Goal: Task Accomplishment & Management: Complete application form

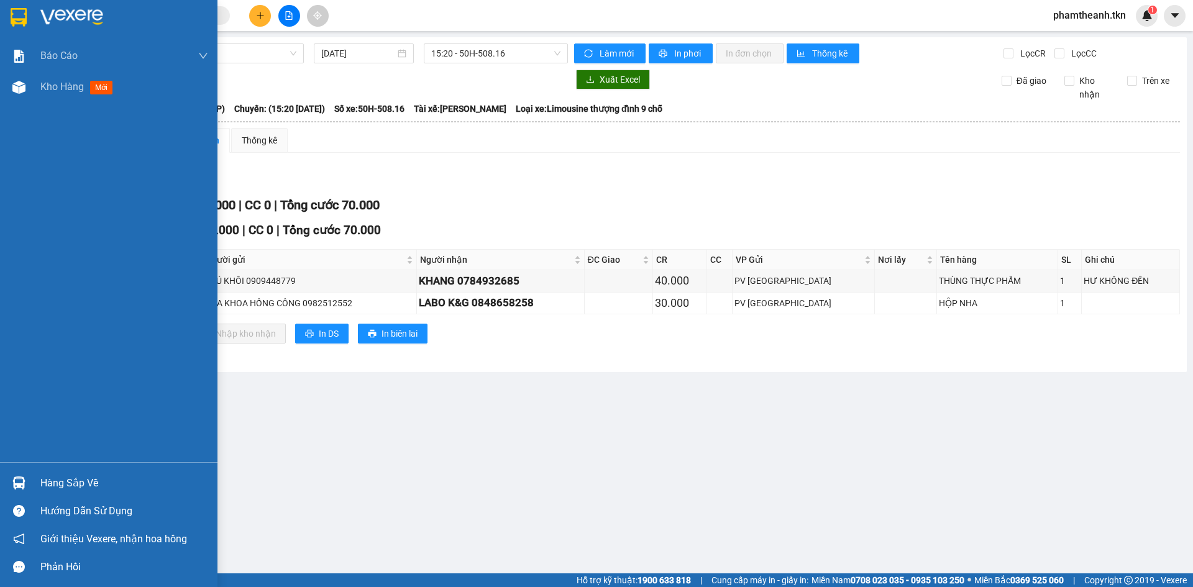
click at [76, 494] on div "Hàng sắp về" at bounding box center [109, 483] width 218 height 28
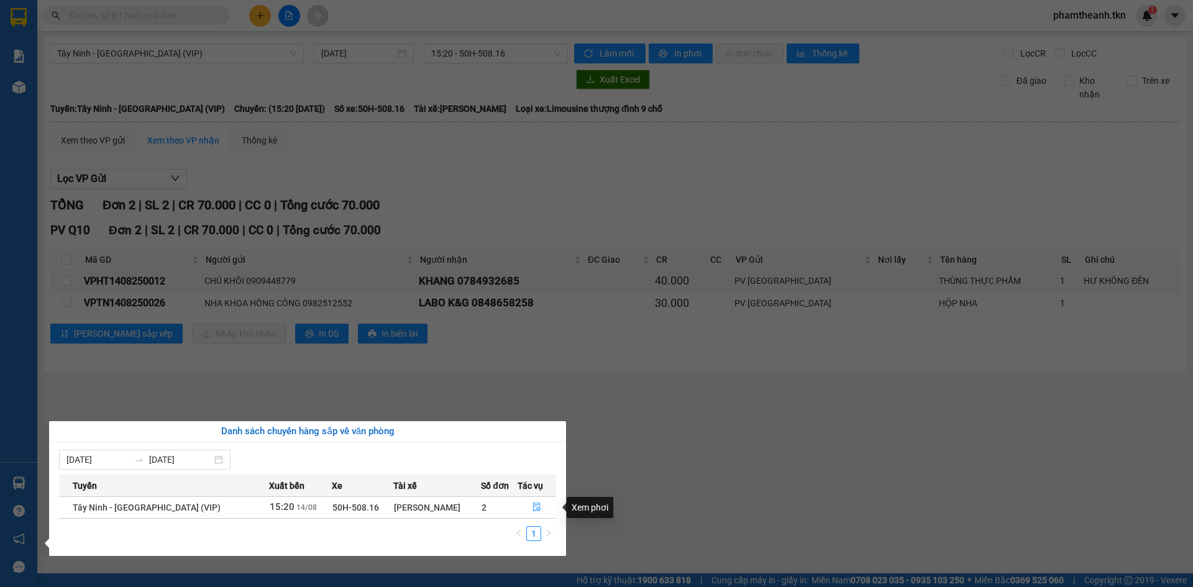
click at [526, 494] on th "Tác vụ" at bounding box center [537, 486] width 39 height 22
click at [39, 255] on section "Kết quả tìm kiếm ( 46 ) Bộ lọc Mã ĐH Trạng thái Món hàng Thu hộ Tổng cước Chưa …" at bounding box center [596, 293] width 1193 height 587
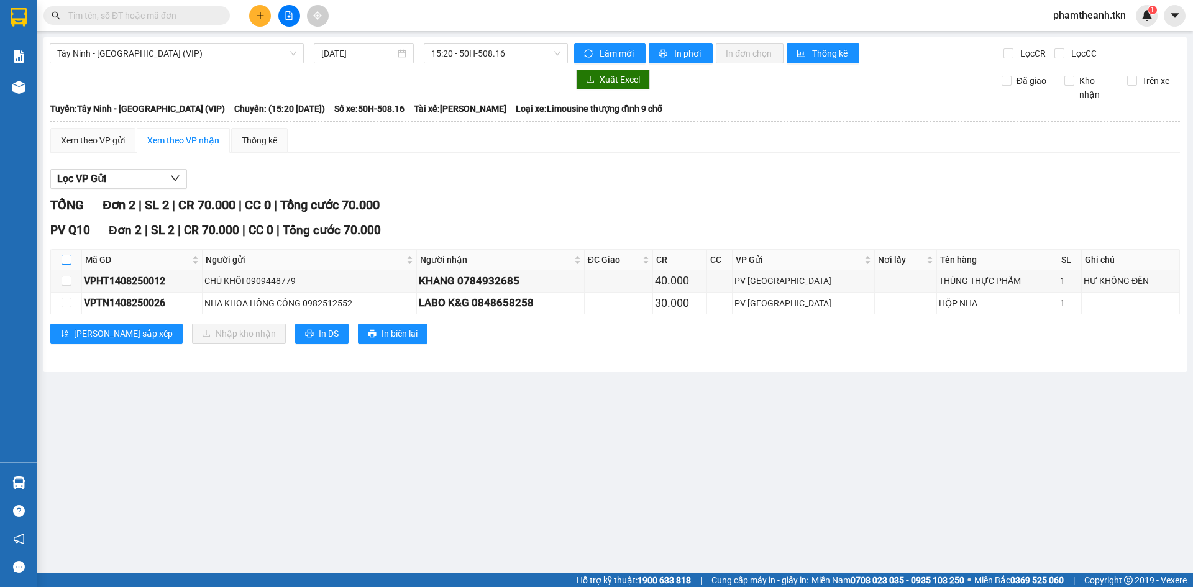
click at [67, 259] on input "checkbox" at bounding box center [67, 260] width 10 height 10
checkbox input "true"
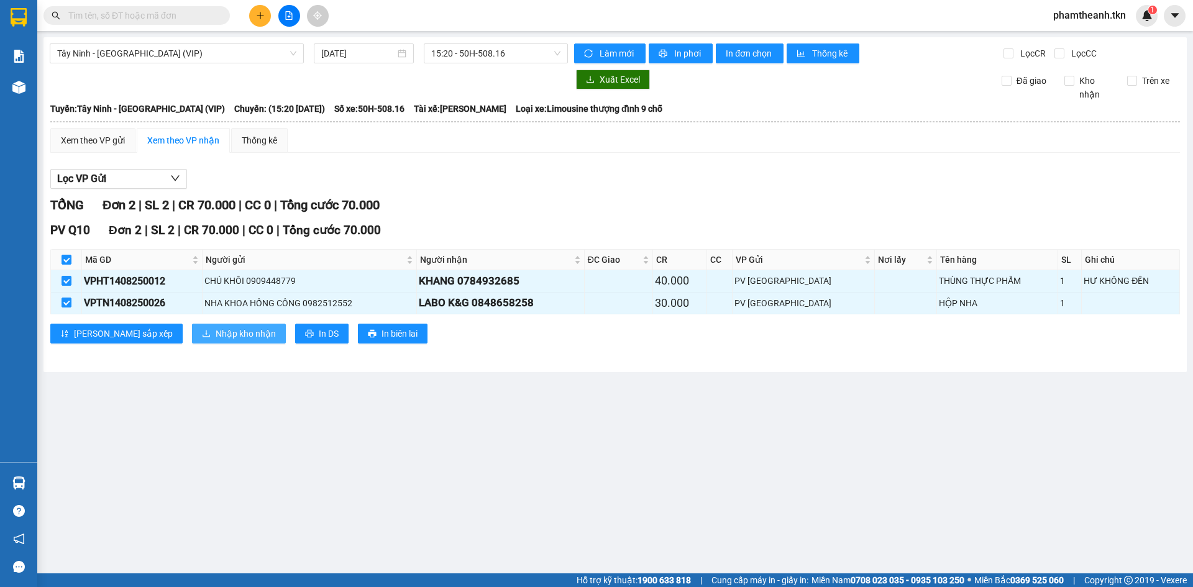
click at [216, 331] on span "Nhập kho nhận" at bounding box center [246, 334] width 60 height 14
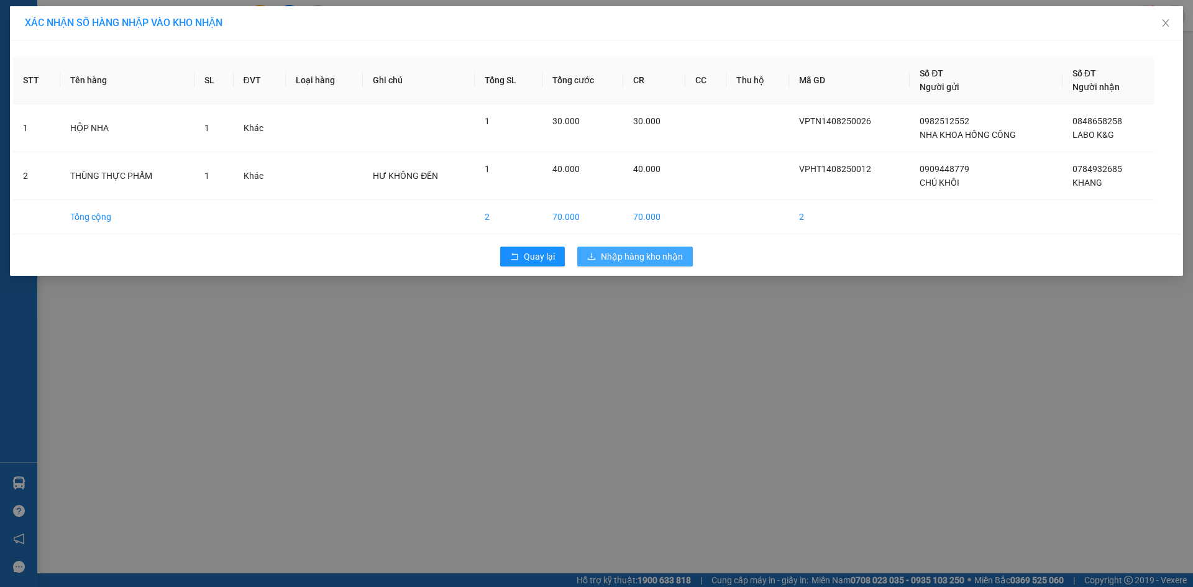
click at [594, 260] on icon "download" at bounding box center [591, 256] width 9 height 9
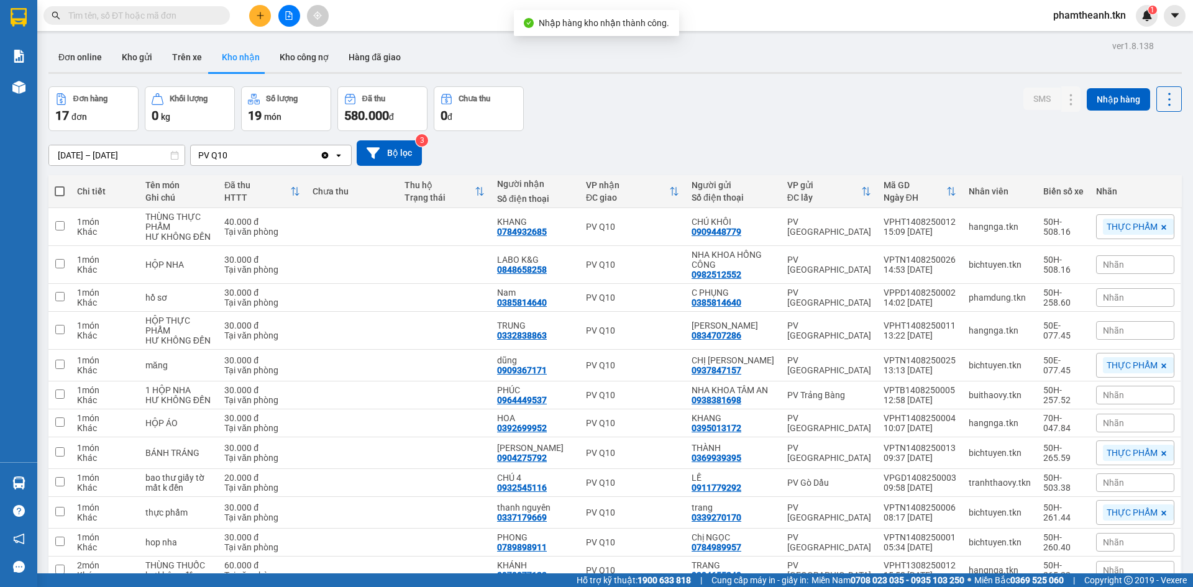
click at [270, 17] on button at bounding box center [260, 16] width 22 height 22
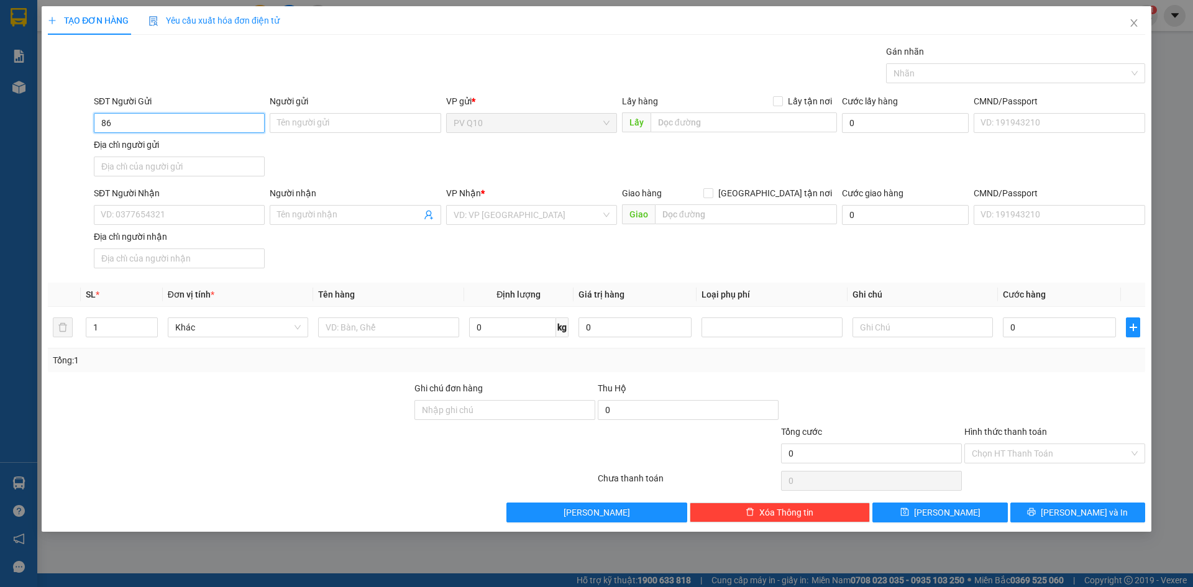
type input "8"
click at [209, 150] on div "0862798604 - NGUYÊN" at bounding box center [179, 148] width 156 height 14
type input "0862798604"
type input "NGUYÊN"
type input "0937417778"
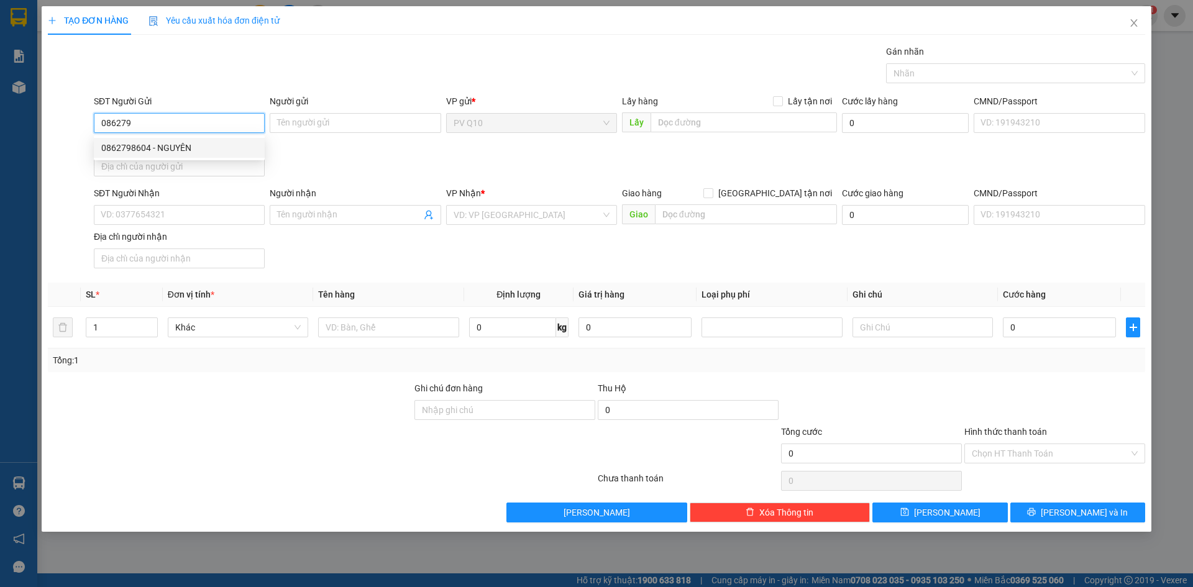
type input "ĐẠT"
type input "30.000"
type input "0862798604"
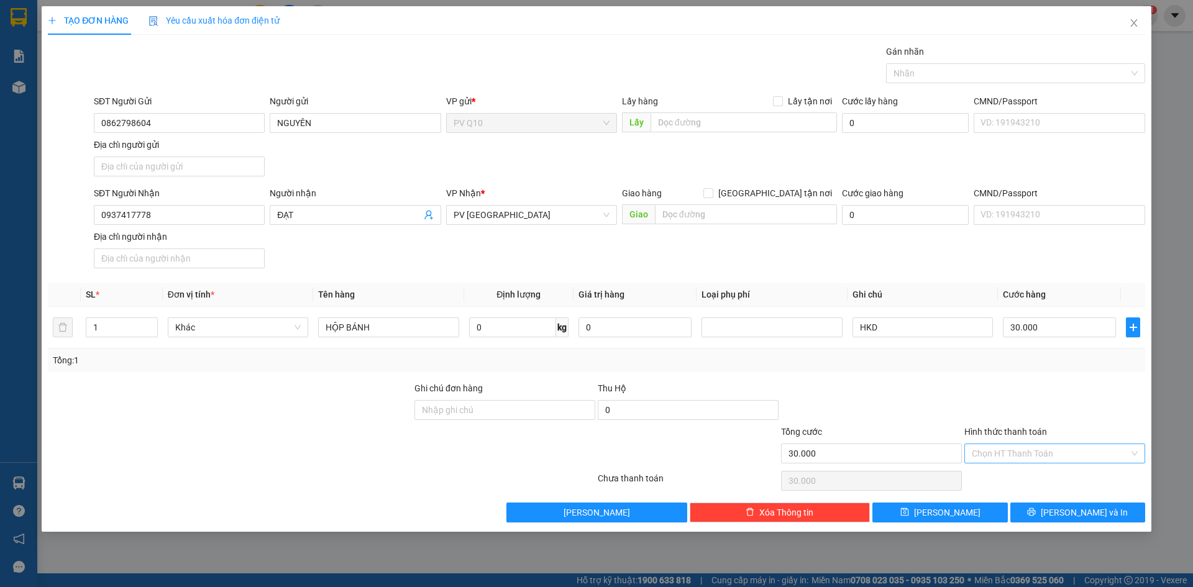
click at [1048, 461] on input "Hình thức thanh toán" at bounding box center [1050, 453] width 157 height 19
click at [1024, 484] on div "Tại văn phòng" at bounding box center [1055, 479] width 166 height 14
type input "0"
click at [1054, 507] on button "[PERSON_NAME] và In" at bounding box center [1078, 513] width 135 height 20
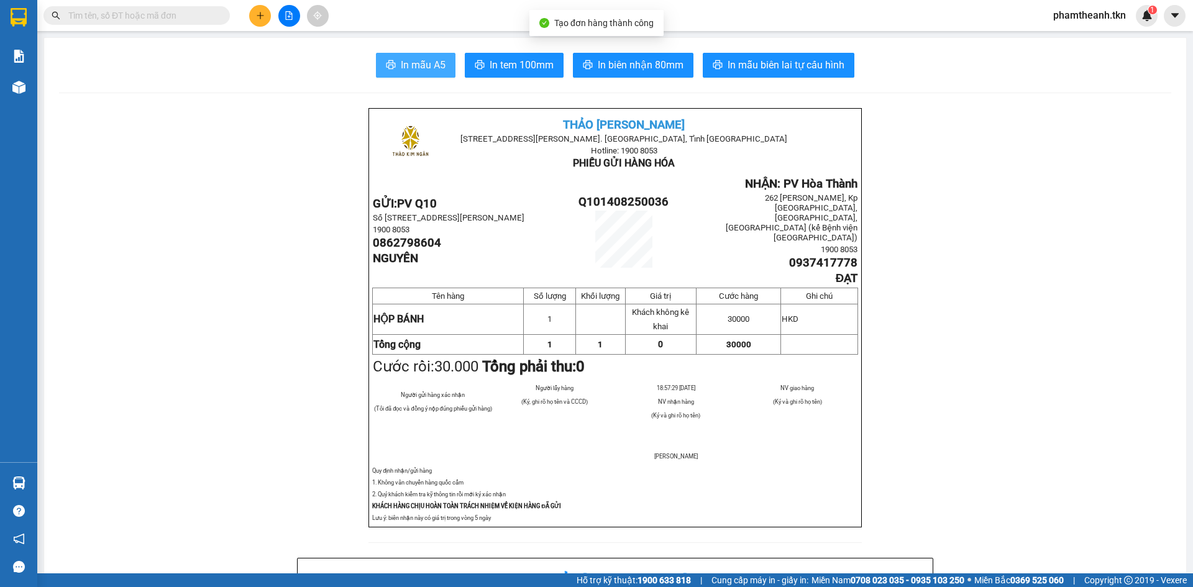
click at [427, 57] on button "In mẫu A5" at bounding box center [416, 65] width 80 height 25
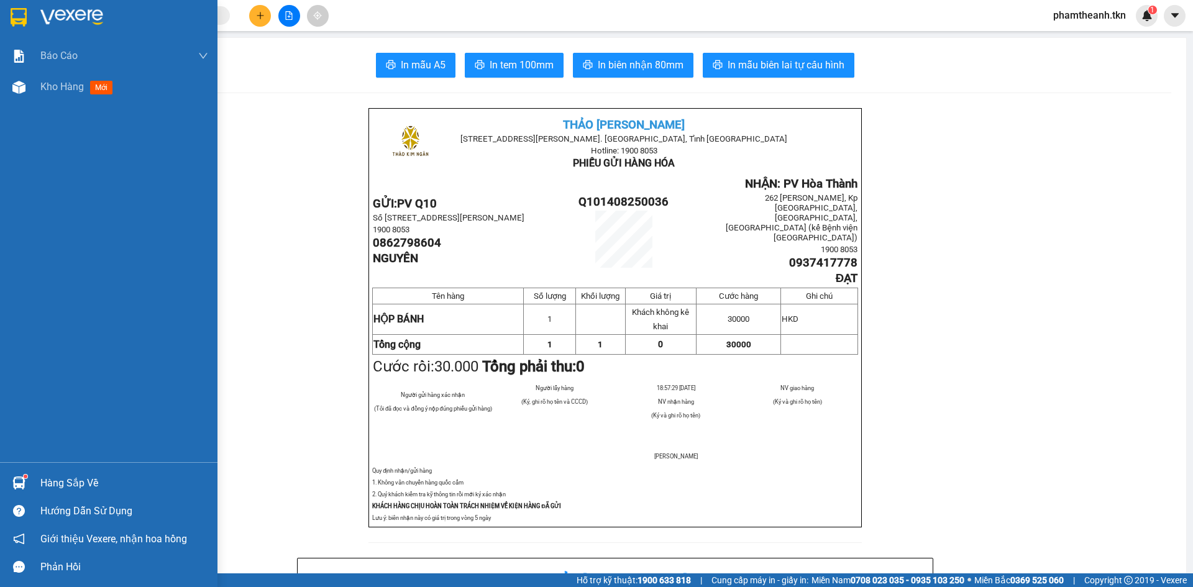
click at [30, 18] on div at bounding box center [109, 20] width 218 height 40
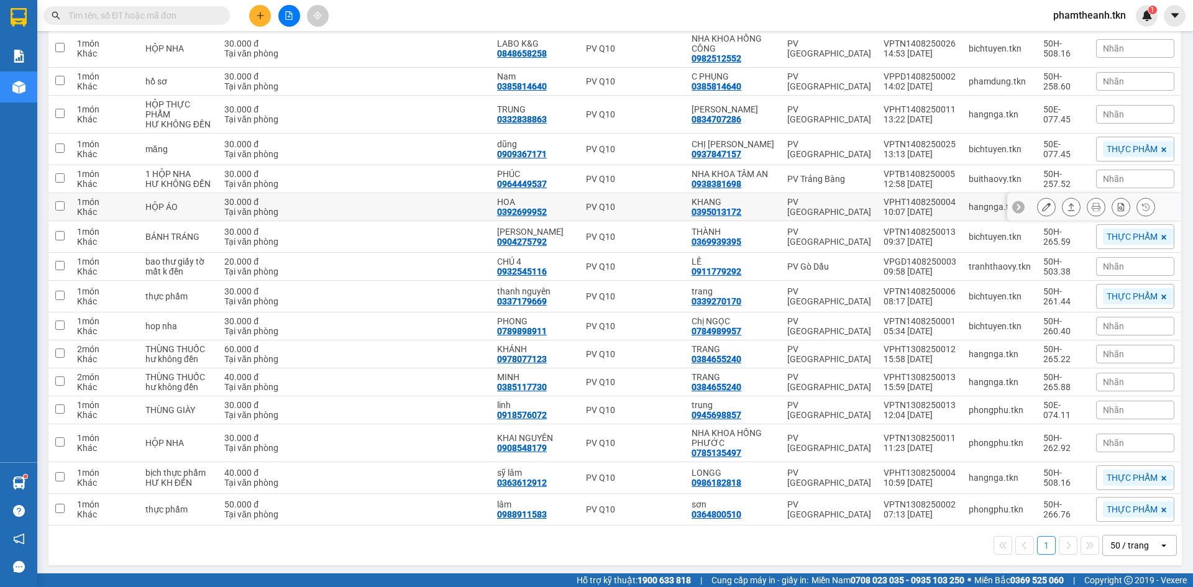
scroll to position [219, 0]
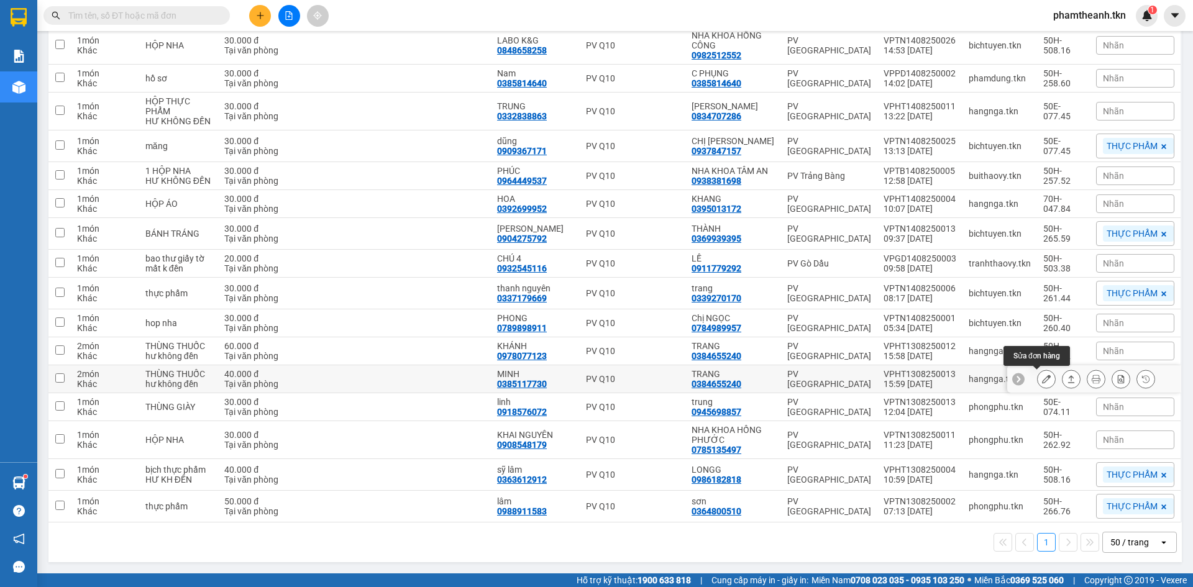
click at [1038, 377] on button at bounding box center [1046, 380] width 17 height 22
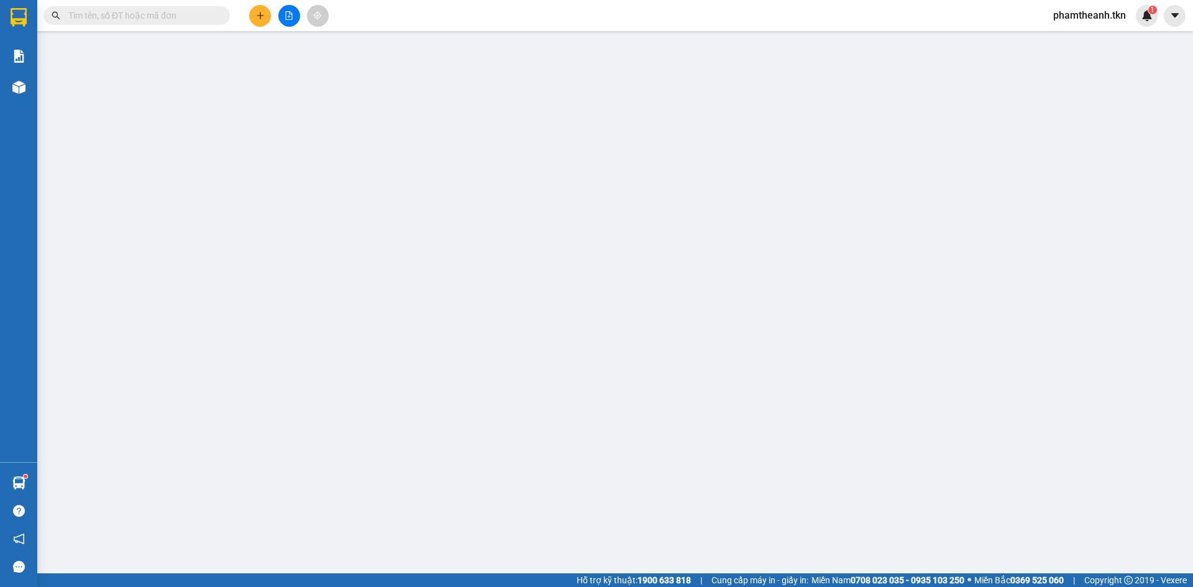
type input "0384655240"
type input "TRANG"
type input "0385117730"
type input "MINH"
type input "40.000"
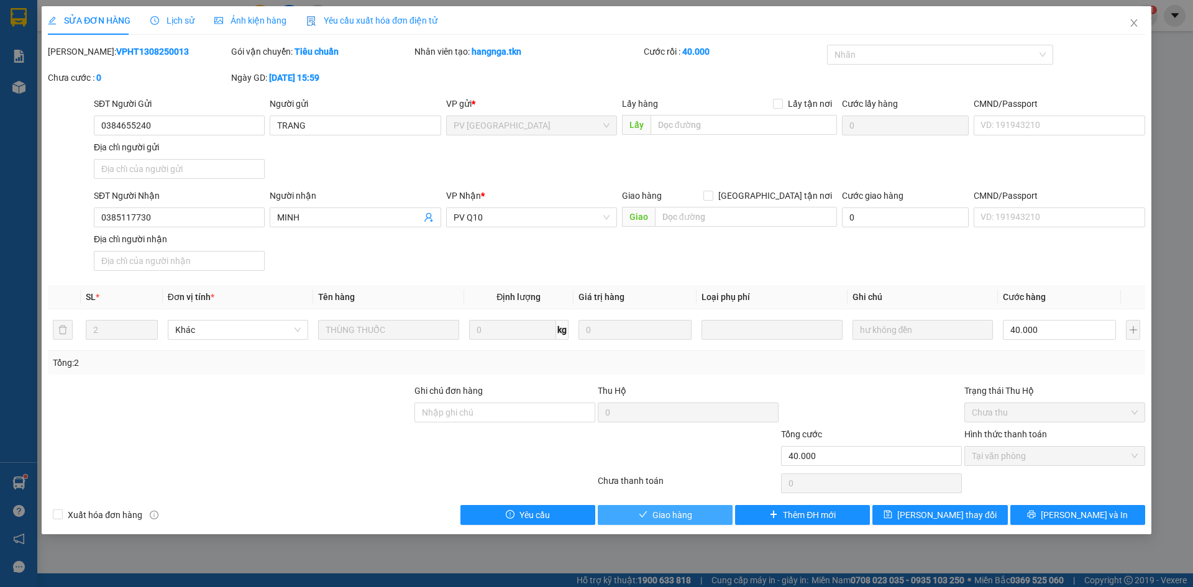
click at [679, 510] on span "Giao hàng" at bounding box center [673, 515] width 40 height 14
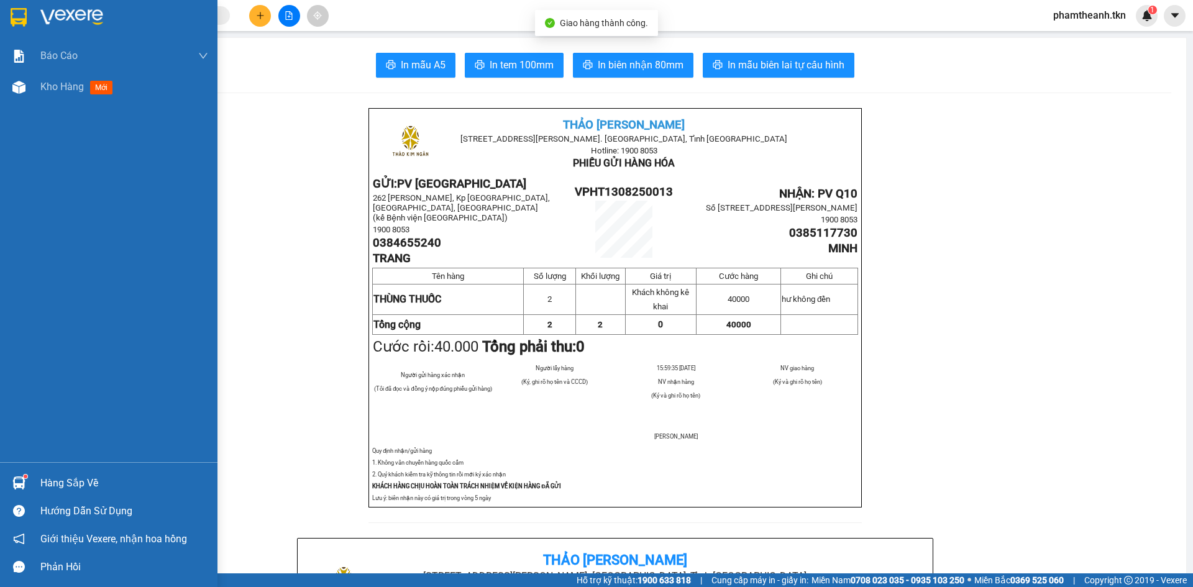
click at [22, 9] on img at bounding box center [19, 17] width 16 height 19
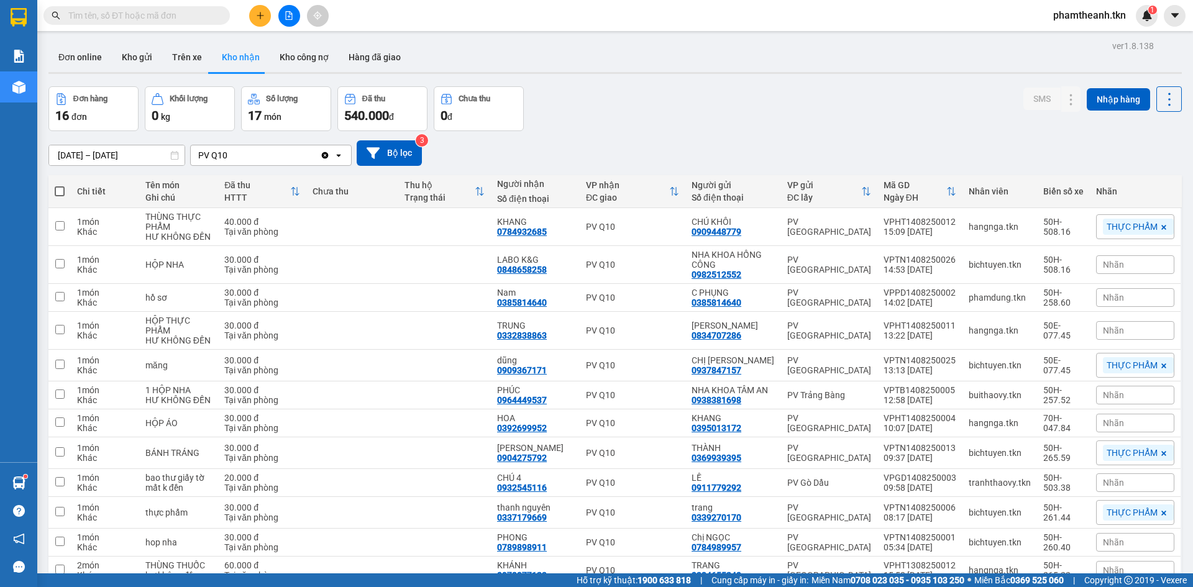
click at [569, 150] on div "[DATE] – [DATE] Press the down arrow key to interact with the calendar and sele…" at bounding box center [615, 152] width 1134 height 25
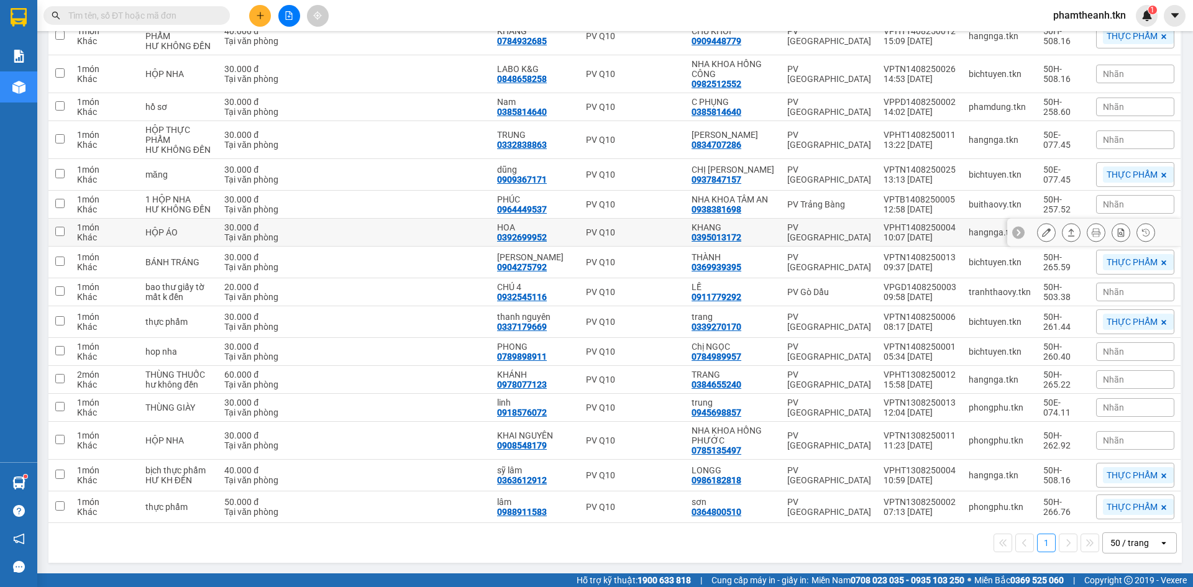
scroll to position [191, 0]
click at [205, 18] on input "text" at bounding box center [141, 16] width 147 height 14
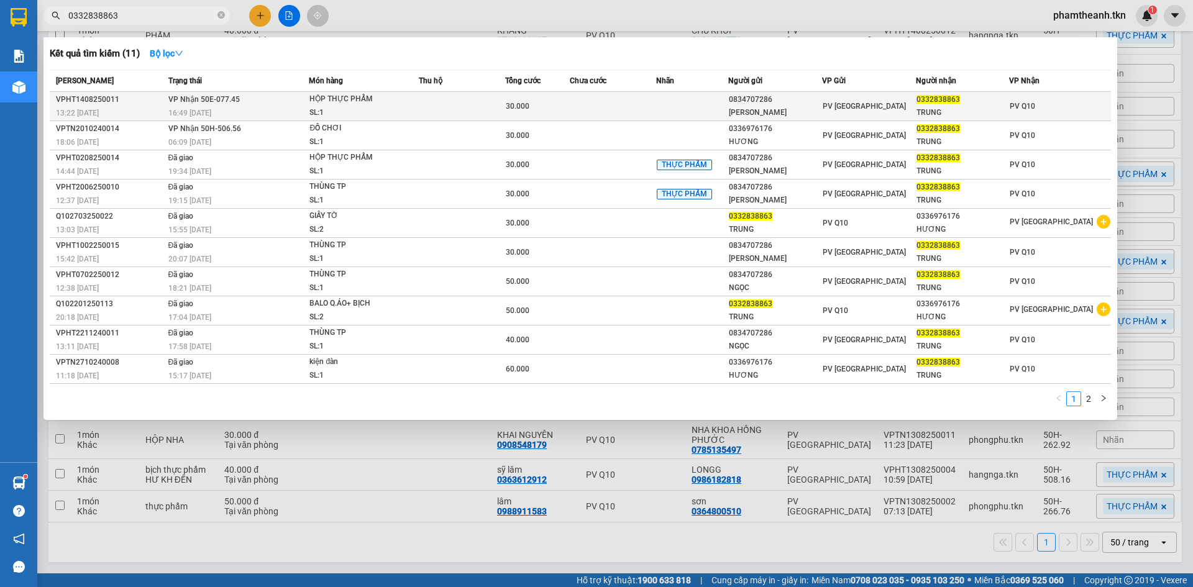
type input "0332838863"
click at [696, 102] on td at bounding box center [692, 106] width 72 height 29
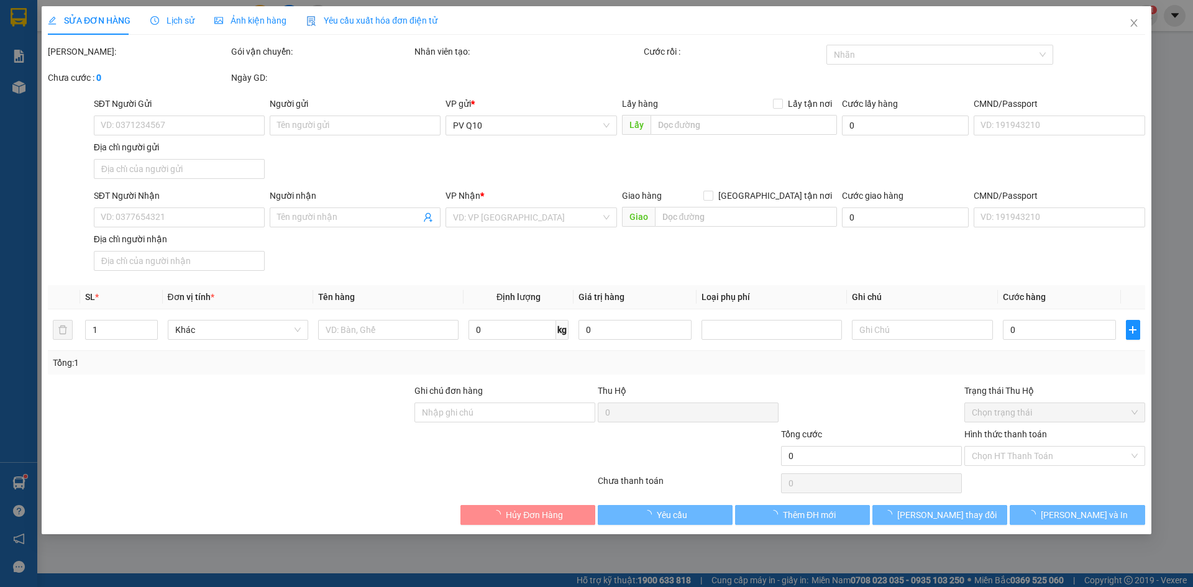
type input "0834707286"
type input "[PERSON_NAME]"
type input "0332838863"
type input "TRUNG"
type input "30.000"
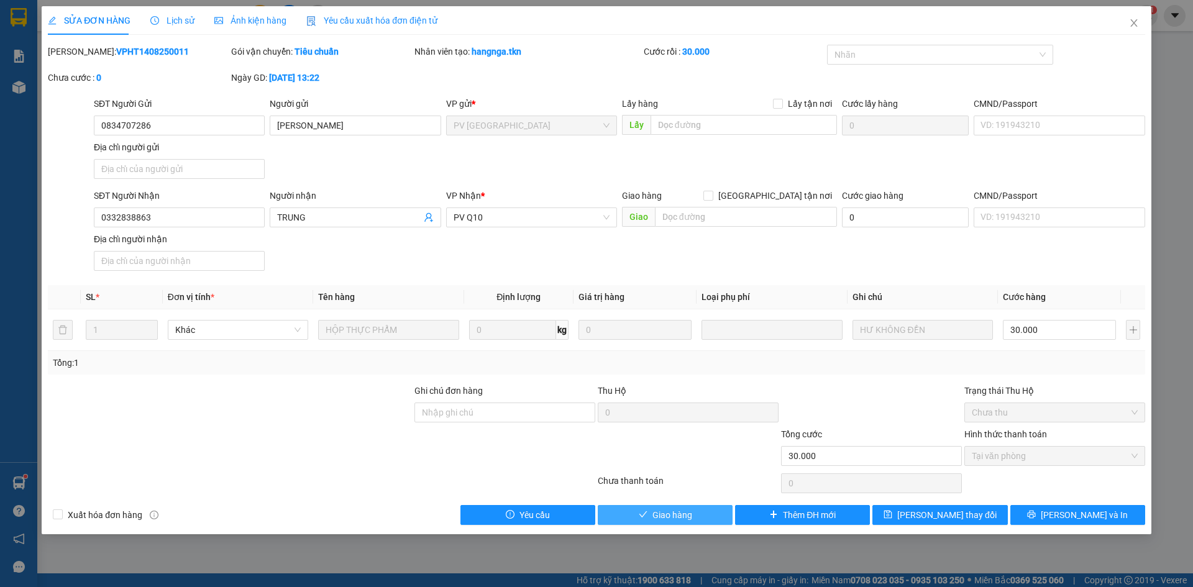
click at [667, 521] on span "Giao hàng" at bounding box center [673, 515] width 40 height 14
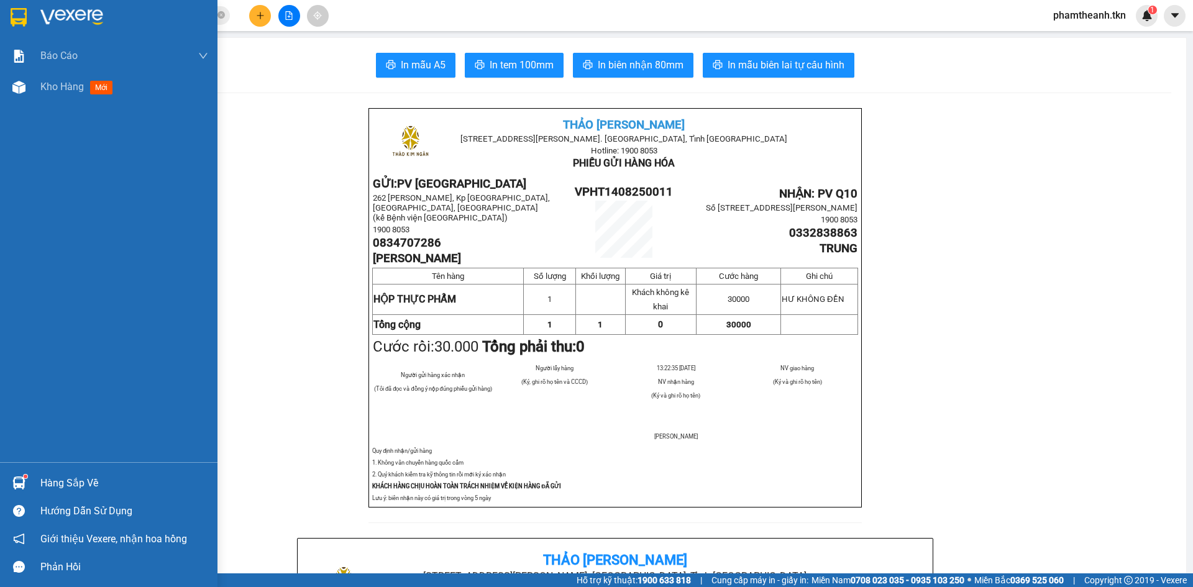
click at [57, 11] on img at bounding box center [71, 17] width 63 height 19
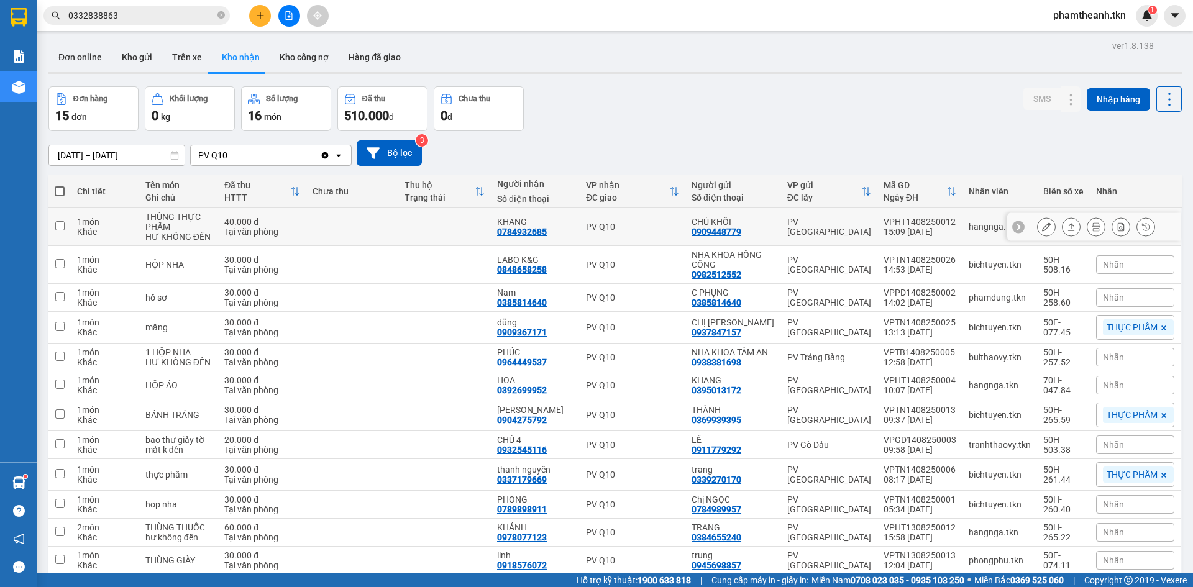
click at [1067, 223] on icon at bounding box center [1071, 227] width 9 height 9
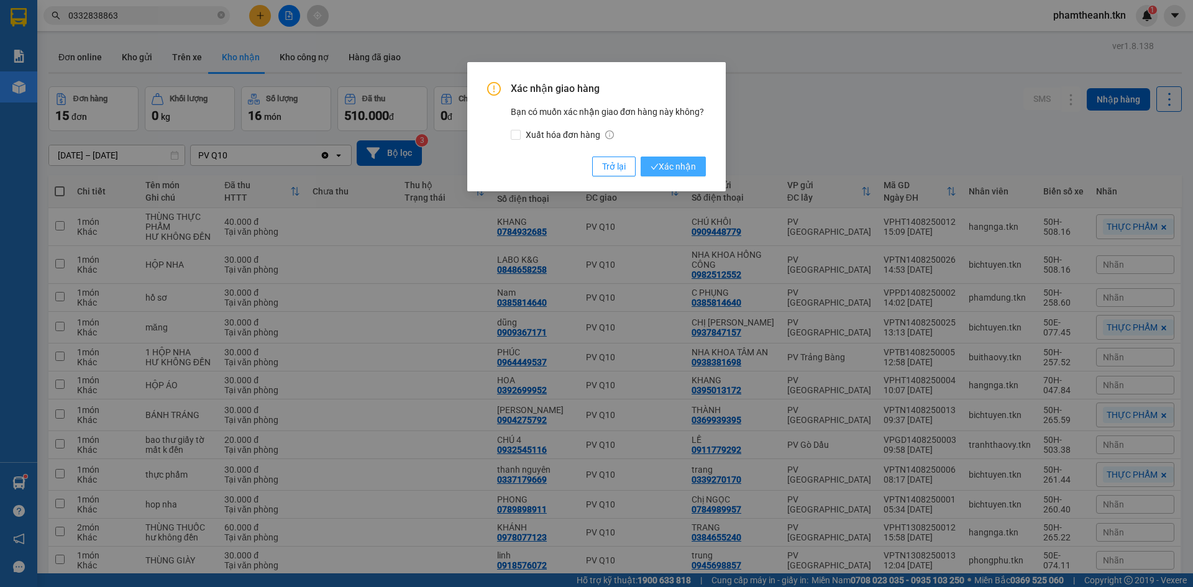
click at [693, 165] on span "Xác nhận" at bounding box center [673, 167] width 45 height 14
